Goal: Task Accomplishment & Management: Manage account settings

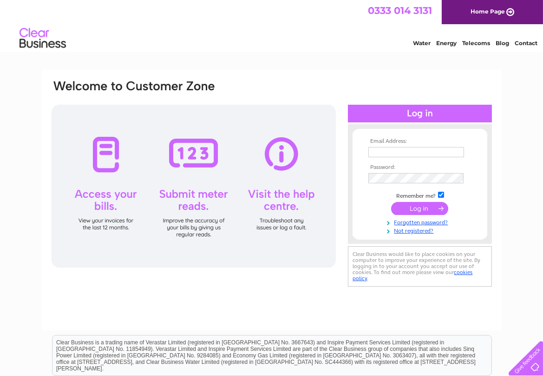
click at [383, 151] on input "text" at bounding box center [417, 152] width 96 height 10
type input "email@cowfoldprecision.co.uk"
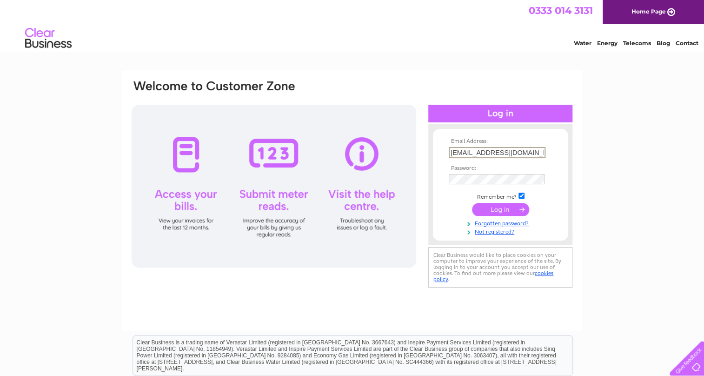
click at [493, 210] on input "submit" at bounding box center [500, 209] width 57 height 13
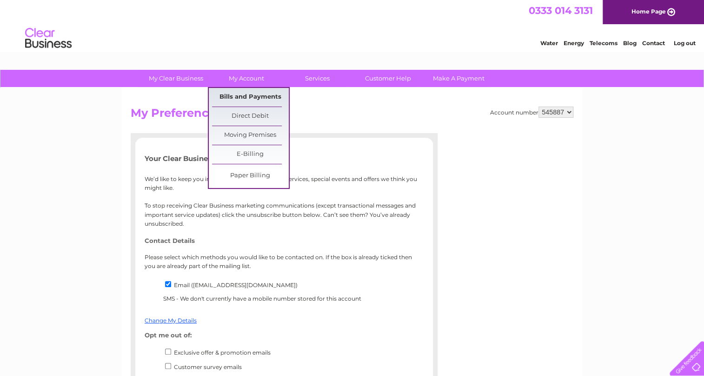
click at [254, 102] on link "Bills and Payments" at bounding box center [250, 97] width 77 height 19
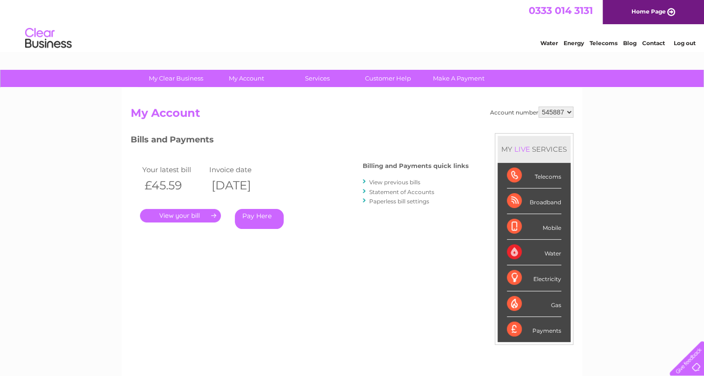
click at [208, 212] on link "." at bounding box center [180, 215] width 81 height 13
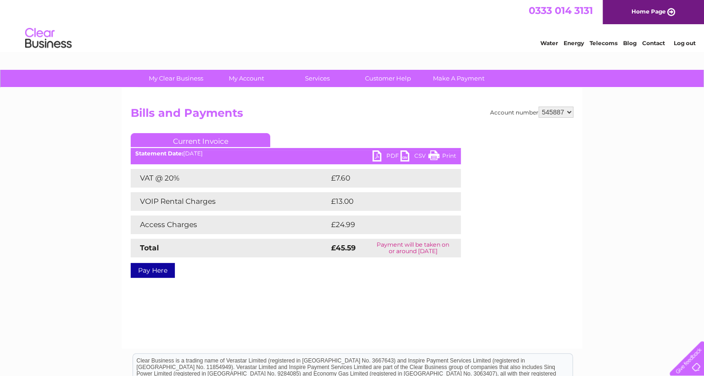
click at [388, 154] on link "PDF" at bounding box center [386, 156] width 28 height 13
